Goal: Find specific page/section: Find specific page/section

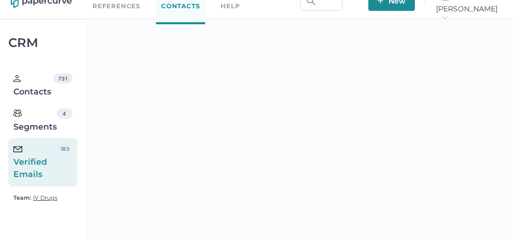
click at [52, 166] on div "Verified Emails" at bounding box center [35, 162] width 44 height 37
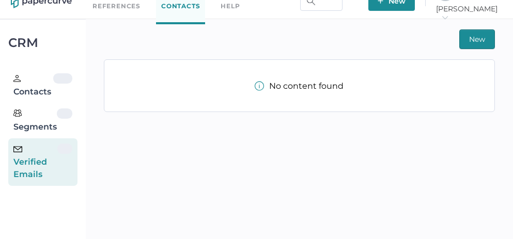
click at [46, 167] on div "Verified Emails" at bounding box center [35, 162] width 44 height 37
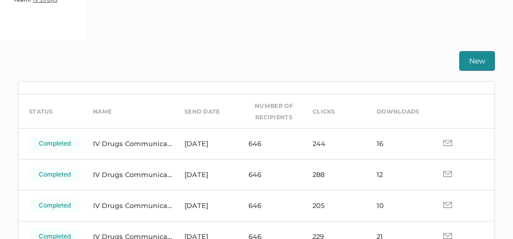
scroll to position [23, 0]
